Goal: Task Accomplishment & Management: Manage account settings

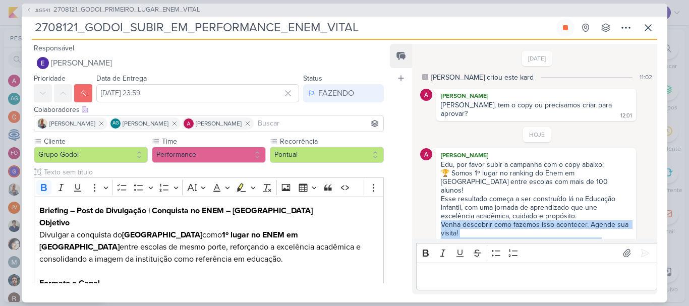
scroll to position [101, 0]
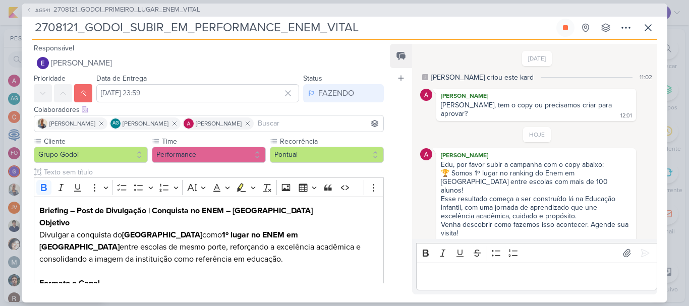
click at [359, 84] on div "Status FAZENDO VERBA E KPI FAZER FAZENDO [GEOGRAPHIC_DATA] FEITO" at bounding box center [343, 87] width 81 height 30
click at [339, 101] on button "FAZENDO" at bounding box center [343, 93] width 81 height 18
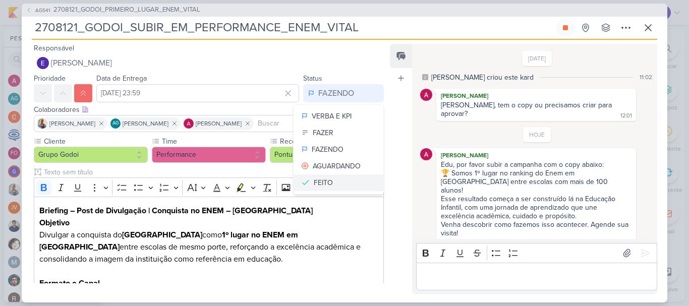
click at [327, 177] on button "FEITO" at bounding box center [339, 183] width 90 height 17
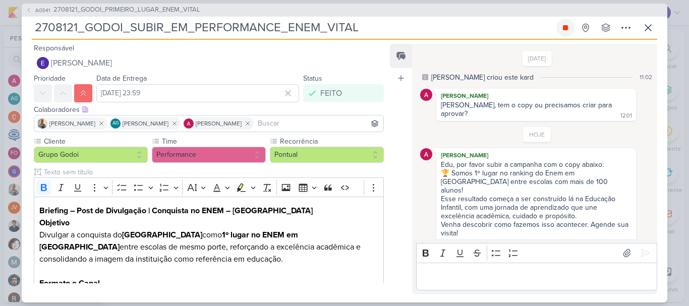
click at [562, 32] on icon at bounding box center [566, 28] width 8 height 8
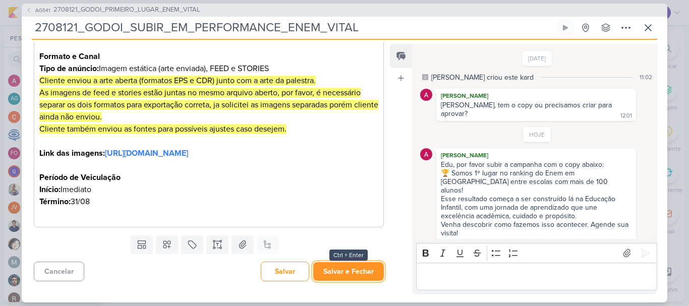
click at [340, 274] on button "Salvar e Fechar" at bounding box center [348, 271] width 71 height 19
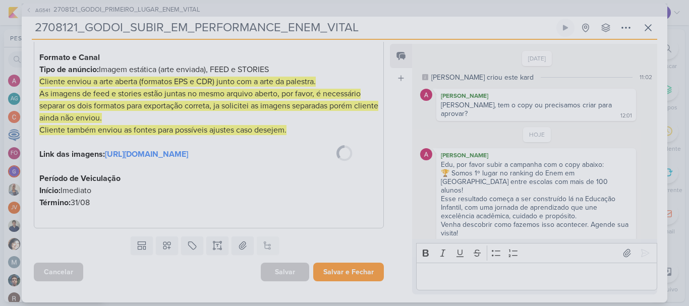
scroll to position [238, 0]
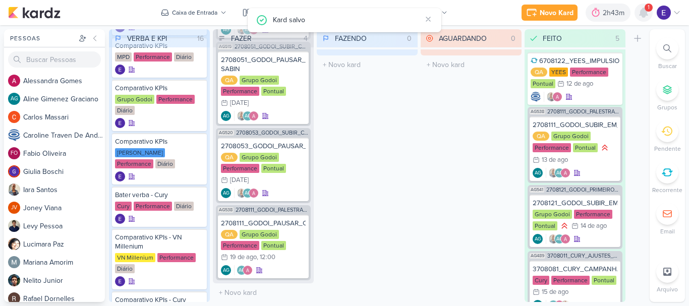
click at [636, 14] on div at bounding box center [644, 13] width 18 height 18
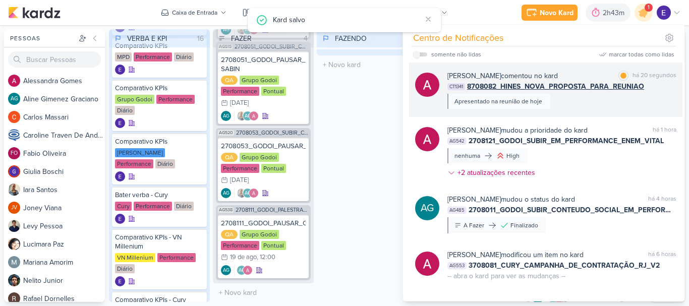
click at [653, 99] on div "[PERSON_NAME] comentou no kard marcar como lida há 20 segundos CT1341 8708082_H…" at bounding box center [562, 90] width 229 height 38
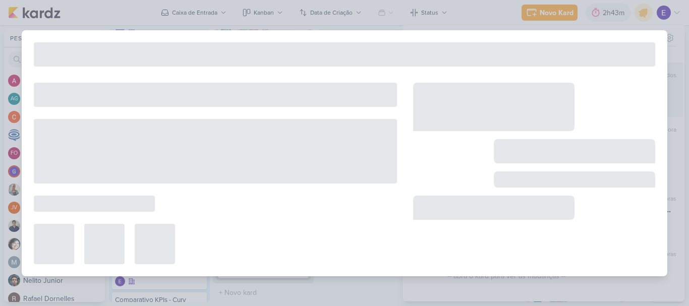
type input "8708082_HINES_NOVA_PROPOSTA_PARA_REUNIAO"
type input "[DATE] 18:00"
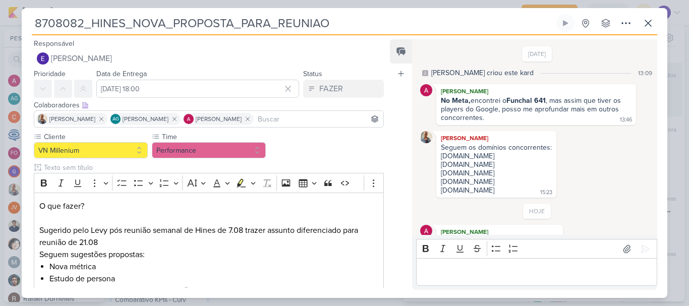
scroll to position [41, 0]
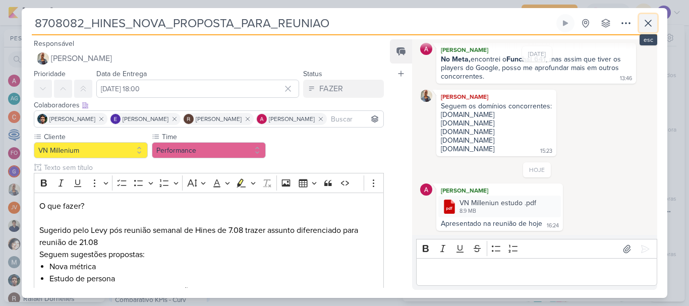
click at [651, 18] on icon at bounding box center [648, 23] width 12 height 12
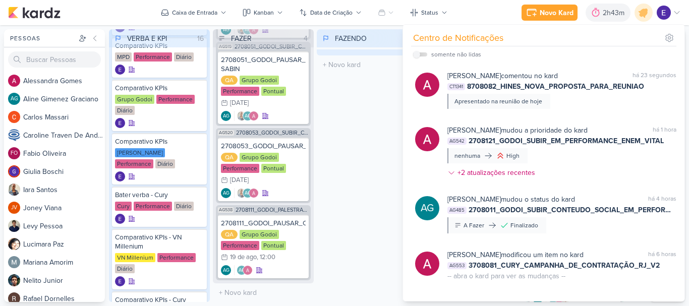
click at [381, 166] on div "FAZENDO 0 Mover Para Esquerda Mover Para Direita [GEOGRAPHIC_DATA] O título do …" at bounding box center [367, 165] width 101 height 273
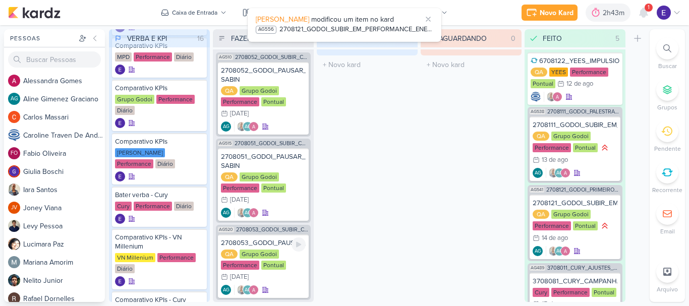
scroll to position [101, 0]
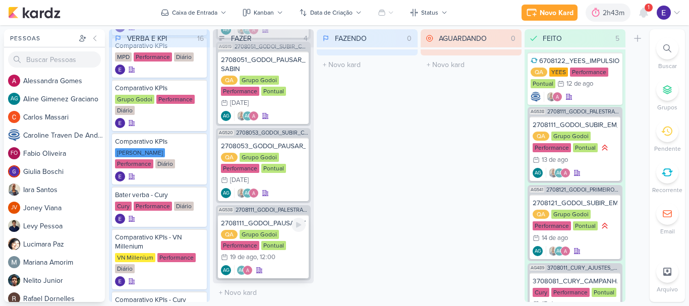
click at [285, 260] on div "2708111_GODOI_PAUSAR_CAMPANHA_PALESTRA_VITAL QA Grupo Godoi Performance Pontual…" at bounding box center [263, 247] width 91 height 64
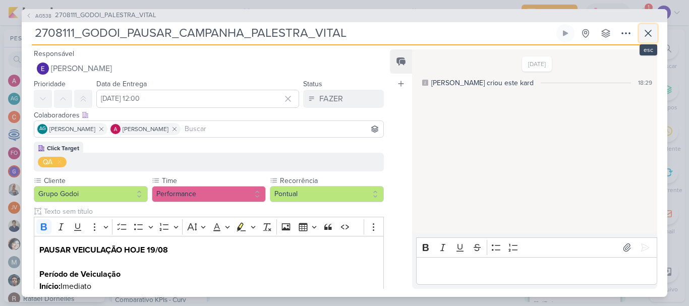
click at [646, 28] on icon at bounding box center [648, 33] width 12 height 12
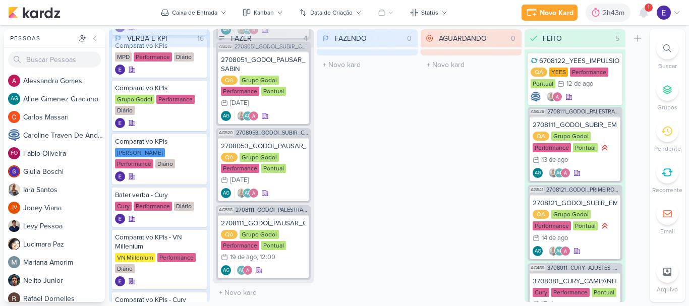
click at [647, 8] on div "1" at bounding box center [649, 8] width 8 height 8
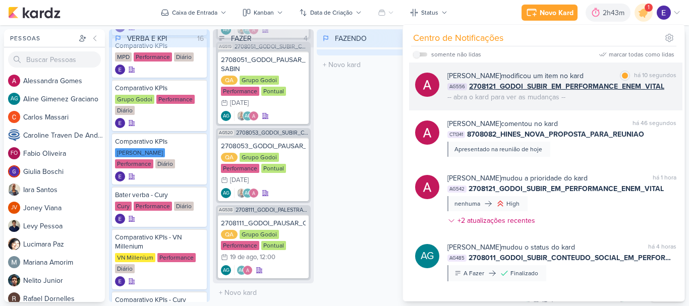
click at [647, 102] on div "[PERSON_NAME] modificou um item no kard marcar como lida há 10 segundos AG556 2…" at bounding box center [545, 87] width 273 height 48
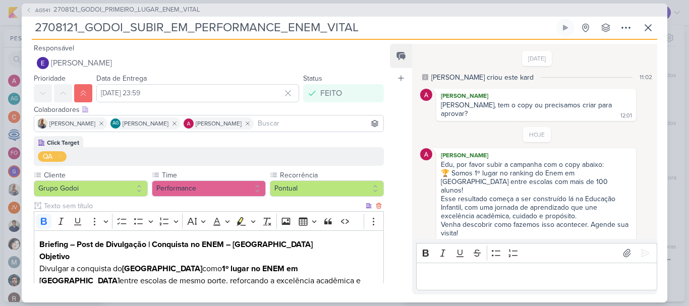
scroll to position [273, 0]
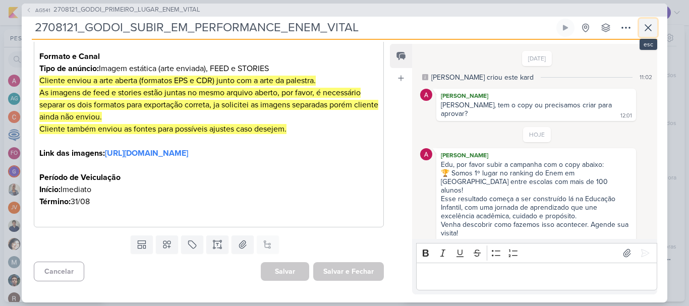
click at [649, 32] on icon at bounding box center [648, 28] width 12 height 12
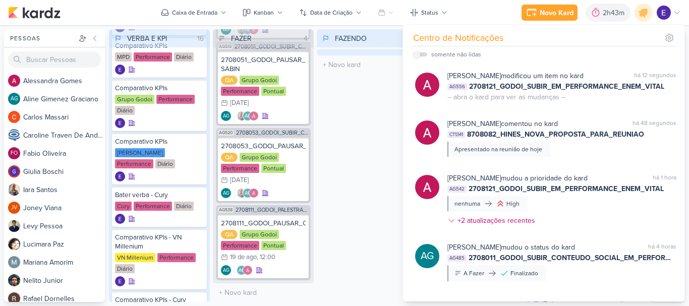
click at [330, 164] on div "FAZENDO 0 Mover Para Esquerda Mover Para Direita [GEOGRAPHIC_DATA] O título do …" at bounding box center [367, 165] width 101 height 273
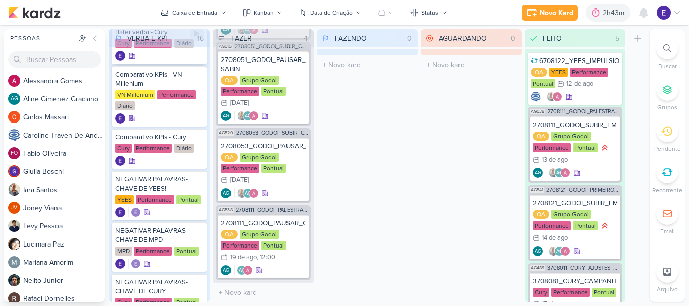
scroll to position [487, 0]
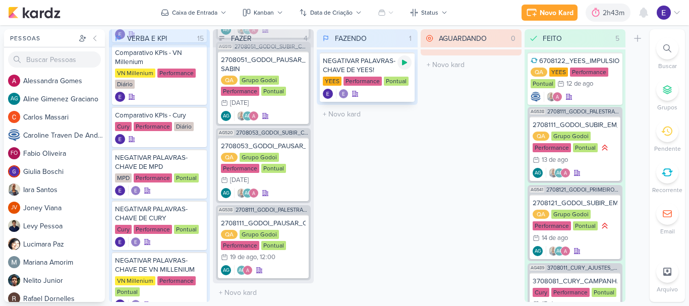
click at [406, 63] on icon at bounding box center [404, 63] width 5 height 6
click at [381, 98] on div at bounding box center [367, 94] width 89 height 10
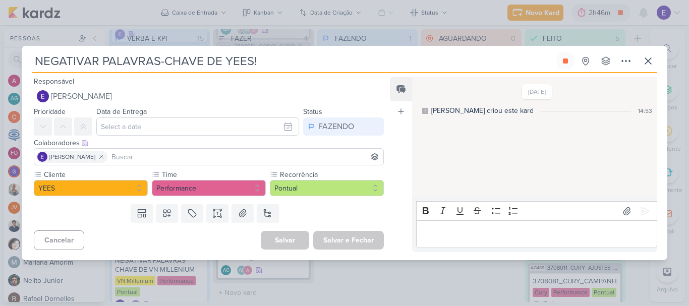
click at [472, 236] on p "Editor editing area: main" at bounding box center [536, 235] width 231 height 12
click at [646, 58] on icon at bounding box center [648, 61] width 12 height 12
